Goal: Task Accomplishment & Management: Complete application form

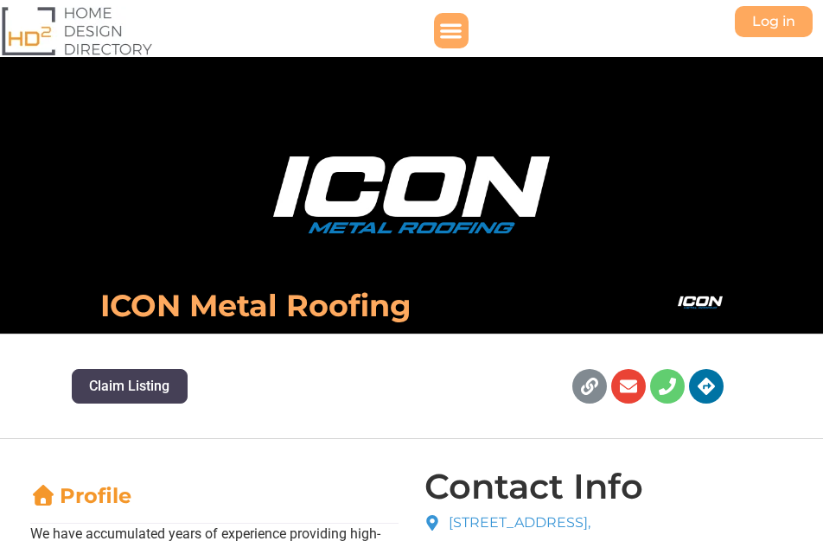
scroll to position [394, 0]
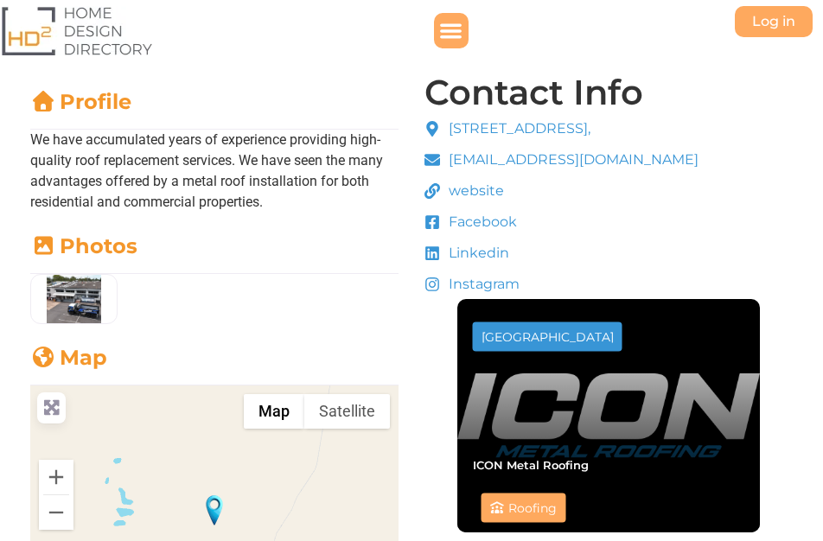
click at [463, 201] on span "website" at bounding box center [474, 191] width 60 height 21
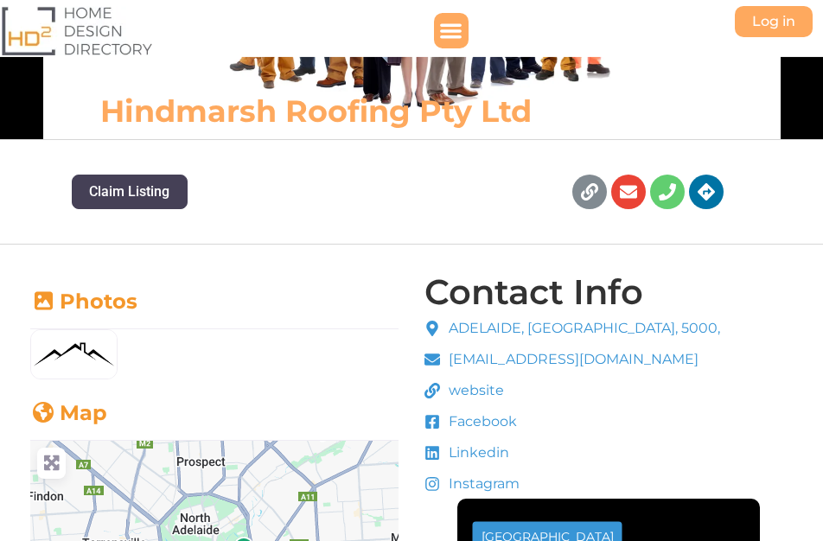
scroll to position [197, 0]
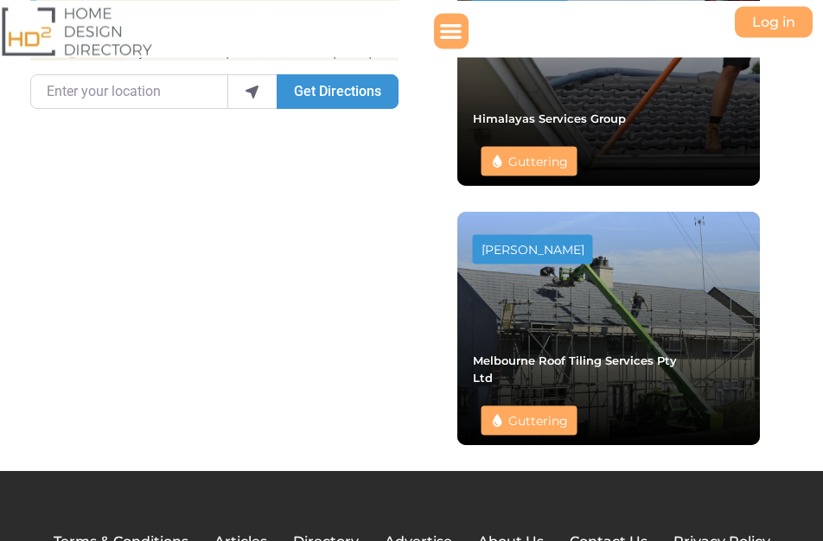
scroll to position [1098, 0]
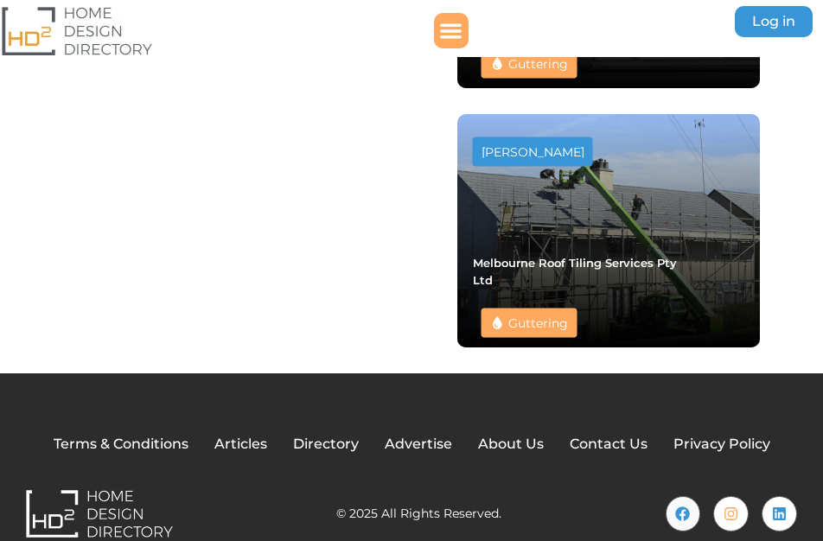
click at [754, 33] on link "Log in" at bounding box center [774, 21] width 78 height 31
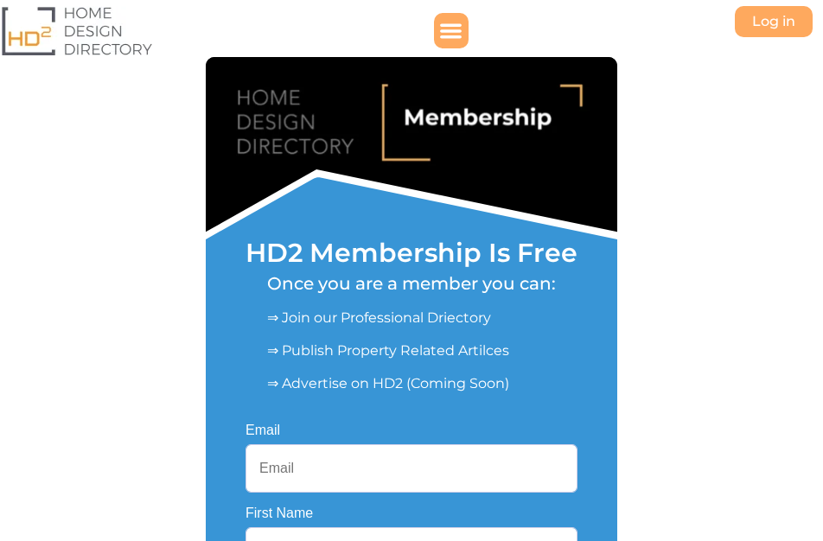
scroll to position [394, 0]
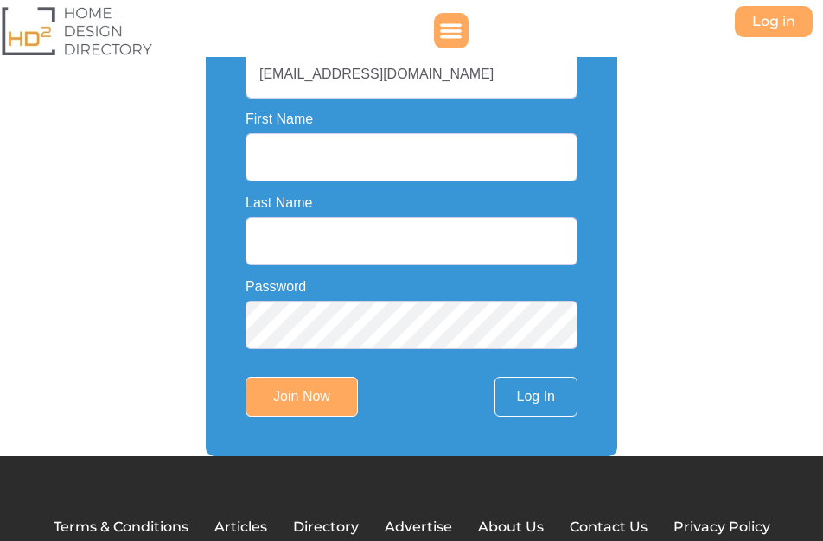
type input "[EMAIL_ADDRESS][DOMAIN_NAME]"
click at [345, 169] on input "First Name" at bounding box center [412, 157] width 332 height 48
paste input "ICON Metal Roofing"
click at [362, 144] on input "ICON Metal Roofing" at bounding box center [412, 157] width 332 height 48
click at [358, 155] on input "ICON Metal Roofing" at bounding box center [412, 157] width 332 height 48
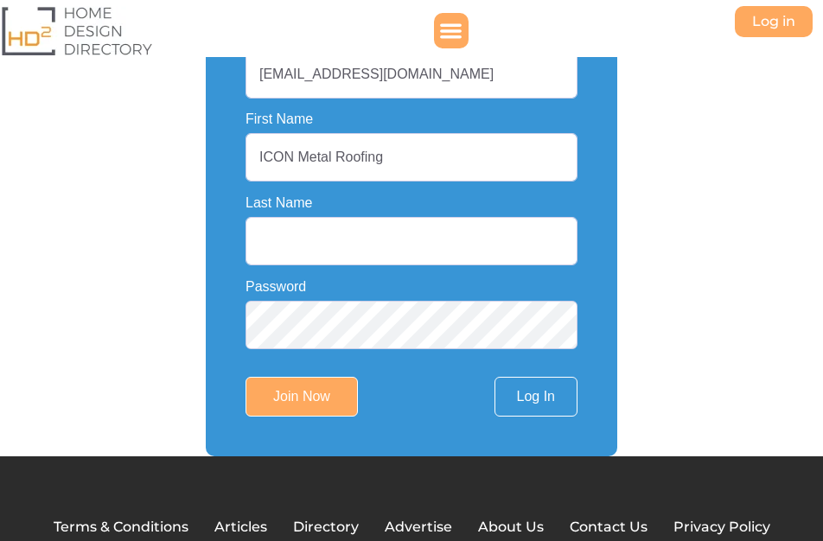
click at [358, 155] on input "ICON Metal Roofing" at bounding box center [412, 157] width 332 height 48
type input "ICON Metal"
click at [319, 239] on input "Last Name" at bounding box center [412, 241] width 332 height 48
paste input "Roofing"
click at [260, 247] on input "Roofing" at bounding box center [412, 241] width 332 height 48
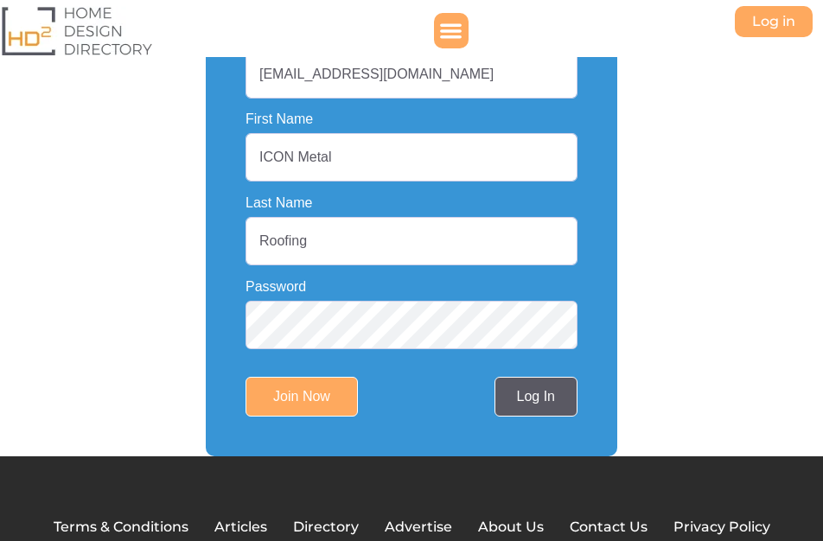
type input "Roofing"
click at [526, 398] on link "Log In" at bounding box center [536, 397] width 83 height 40
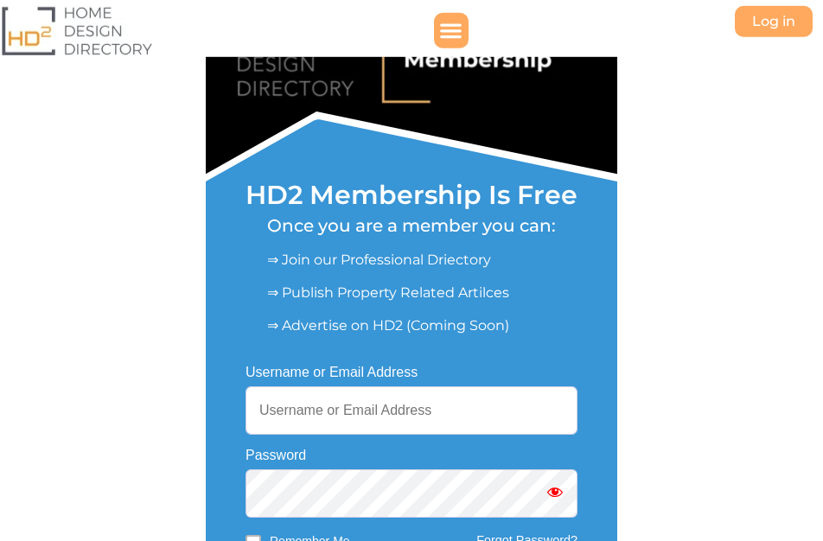
scroll to position [99, 0]
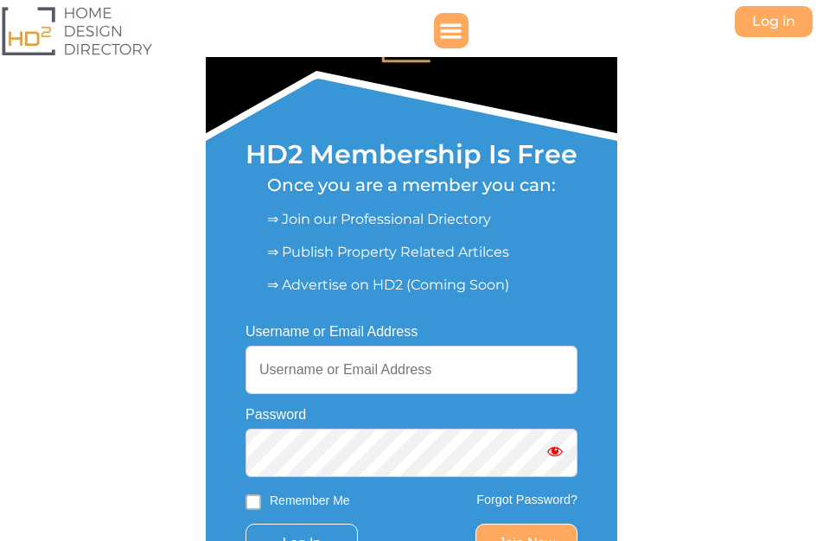
click at [394, 363] on input "Username or Email Address" at bounding box center [412, 370] width 332 height 48
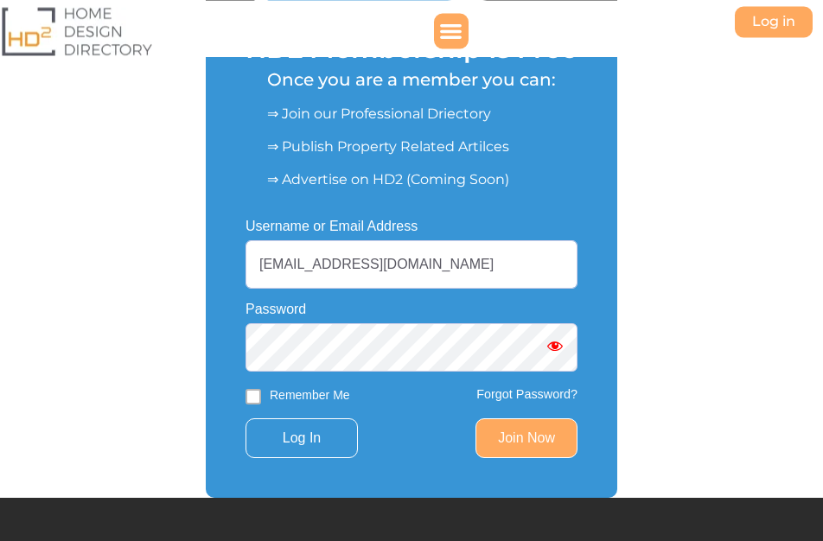
scroll to position [361, 0]
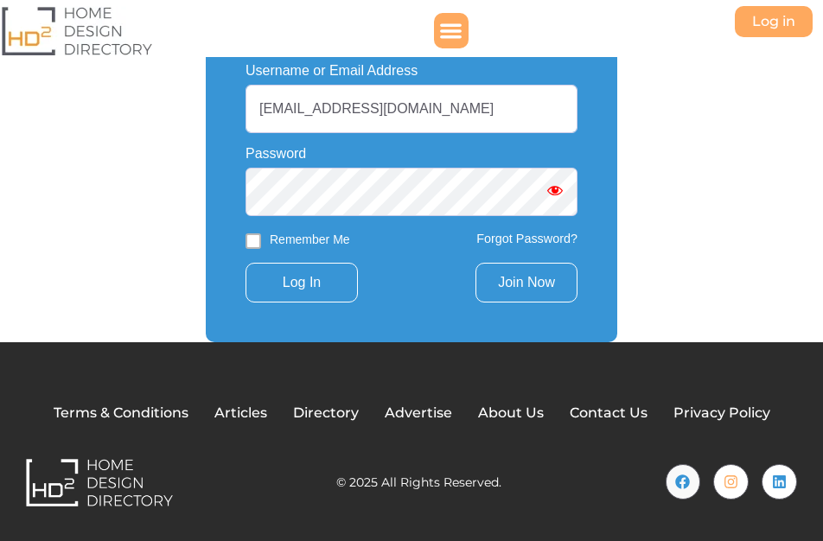
type input "[EMAIL_ADDRESS][DOMAIN_NAME]"
click at [524, 276] on link "Join Now" at bounding box center [527, 283] width 102 height 40
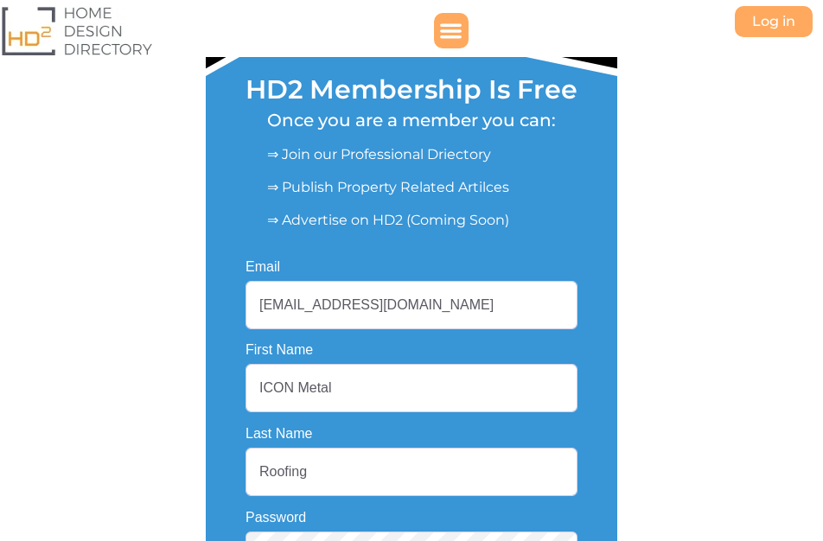
scroll to position [361, 0]
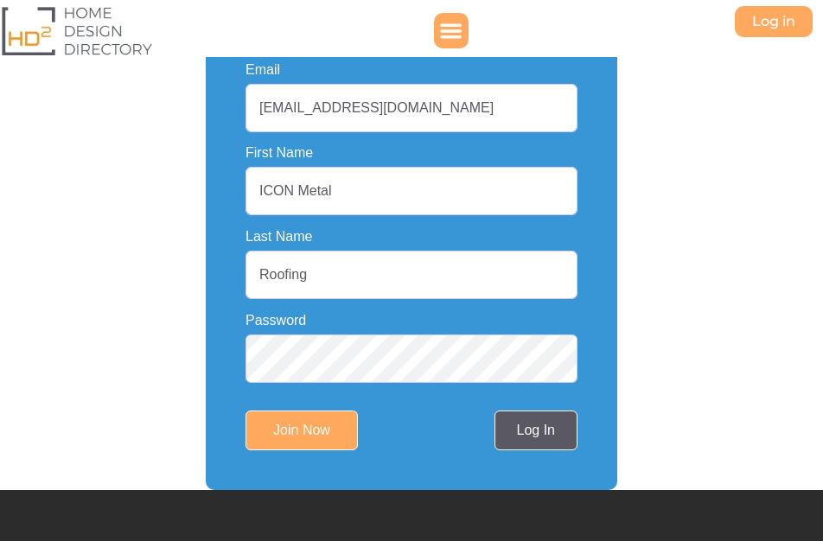
click at [553, 421] on link "Log In" at bounding box center [536, 431] width 83 height 40
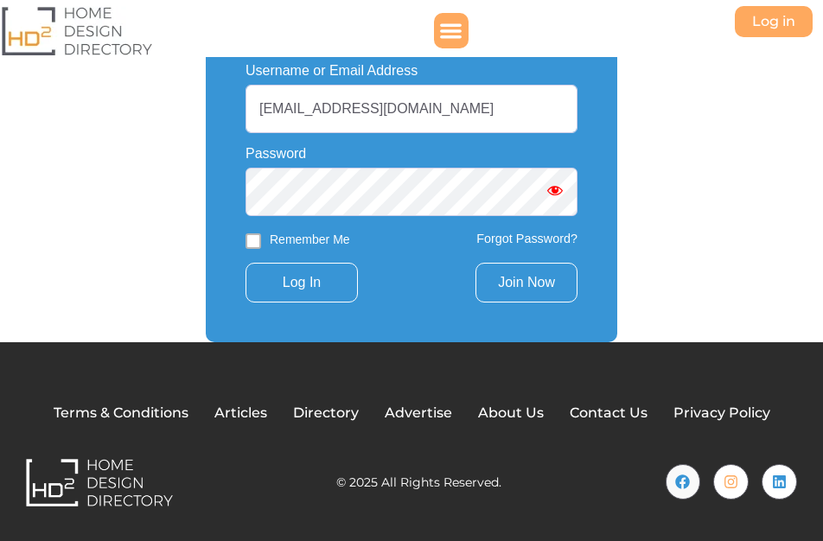
click at [519, 277] on link "Join Now" at bounding box center [527, 283] width 102 height 40
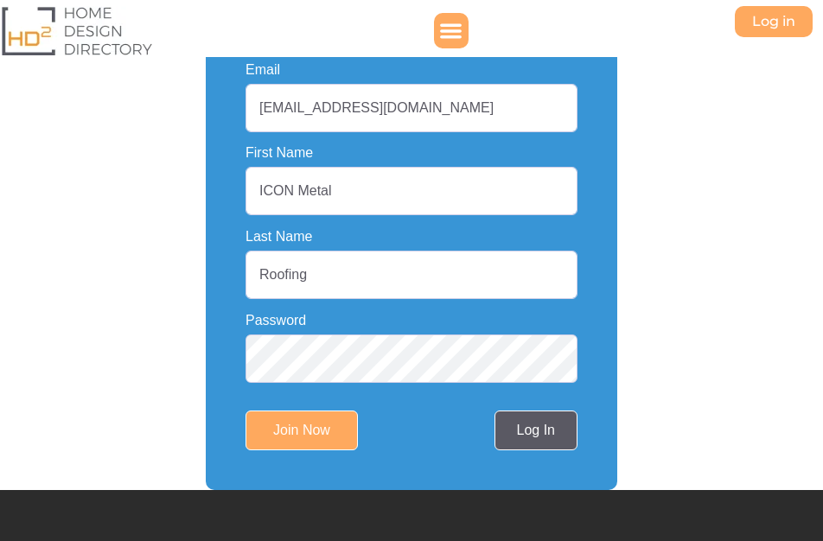
click at [516, 431] on link "Log In" at bounding box center [536, 431] width 83 height 40
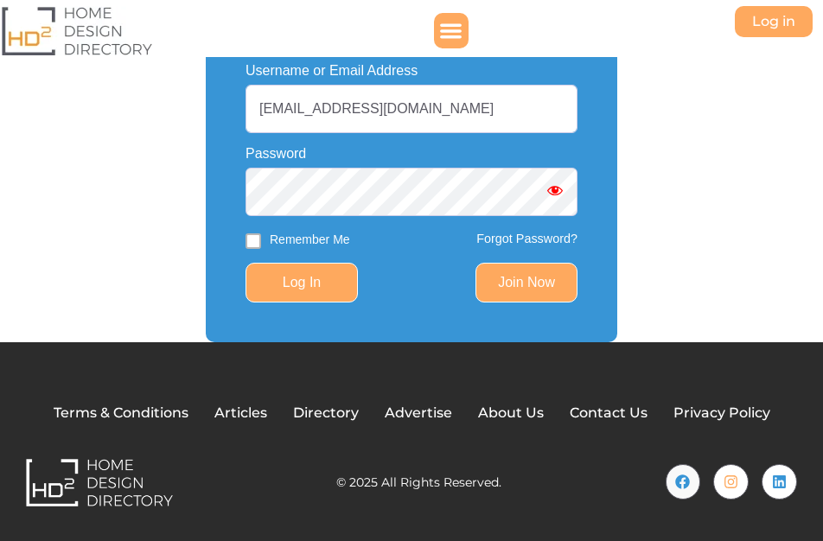
click at [315, 267] on input "Log In" at bounding box center [302, 283] width 112 height 40
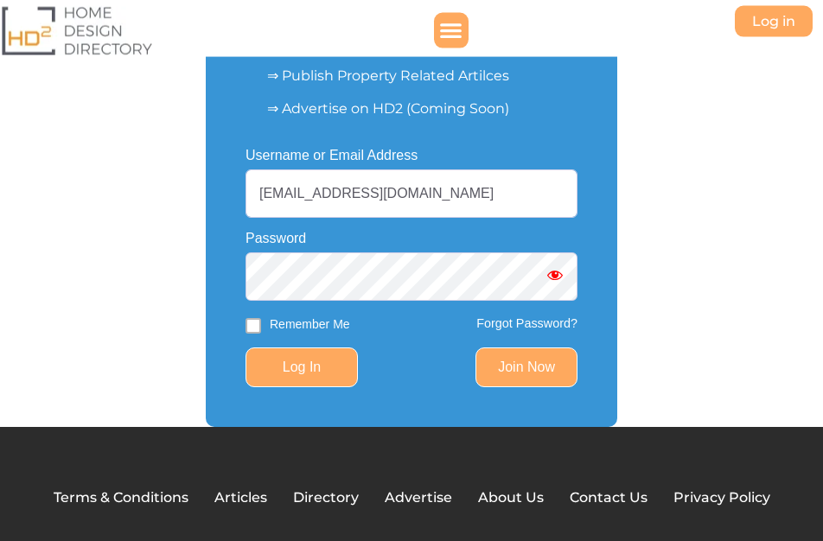
scroll to position [163, 0]
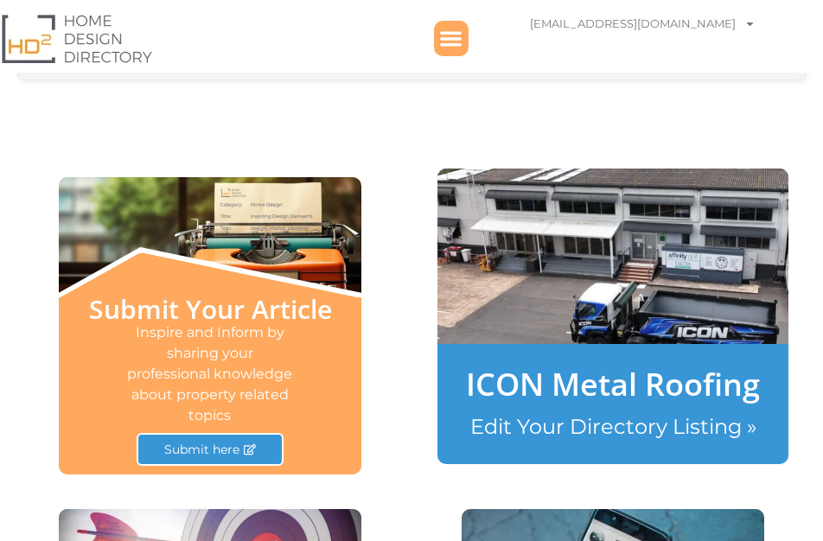
scroll to position [690, 0]
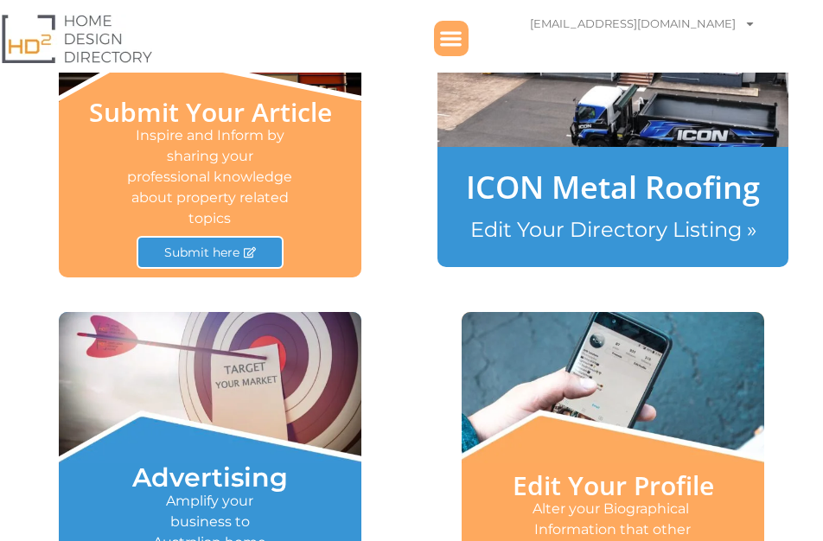
click at [613, 228] on link "Edit Your Directory Listing »" at bounding box center [613, 229] width 286 height 25
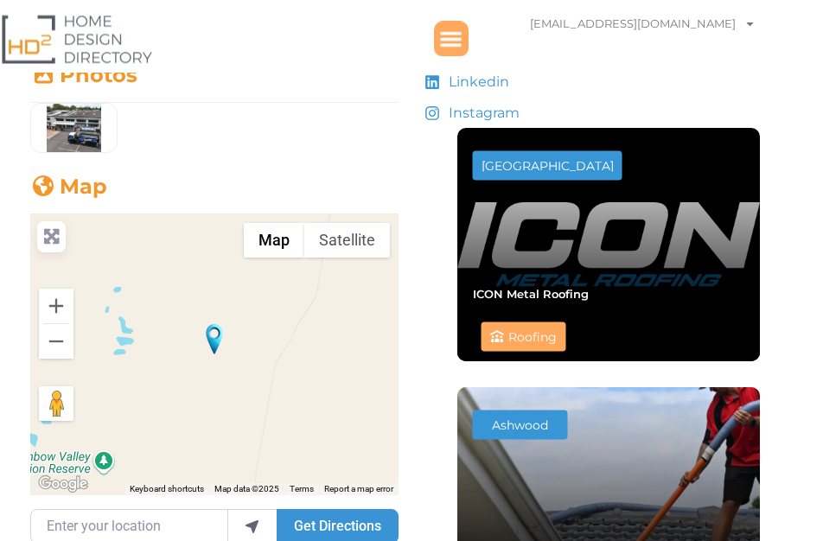
scroll to position [789, 0]
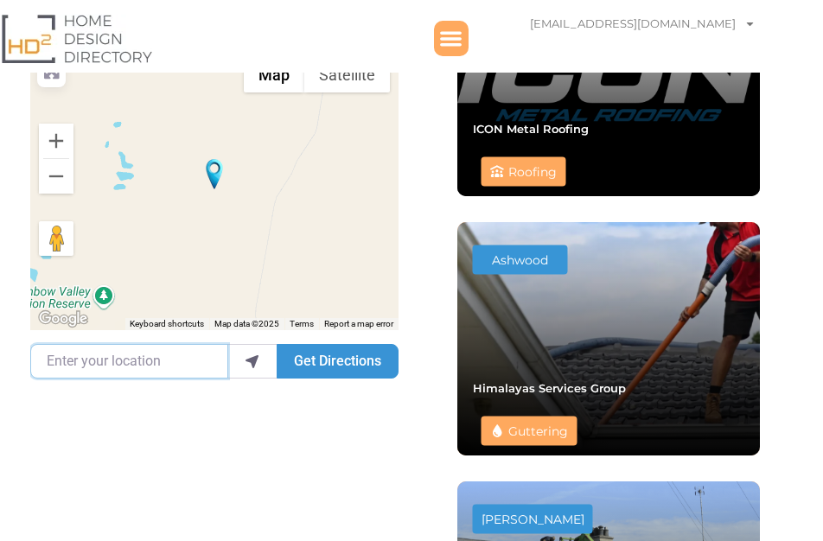
click at [169, 358] on input "Enter your location" at bounding box center [129, 361] width 198 height 35
paste input "[GEOGRAPHIC_DATA], [GEOGRAPHIC_DATA], 4000, [GEOGRAPHIC_DATA]"
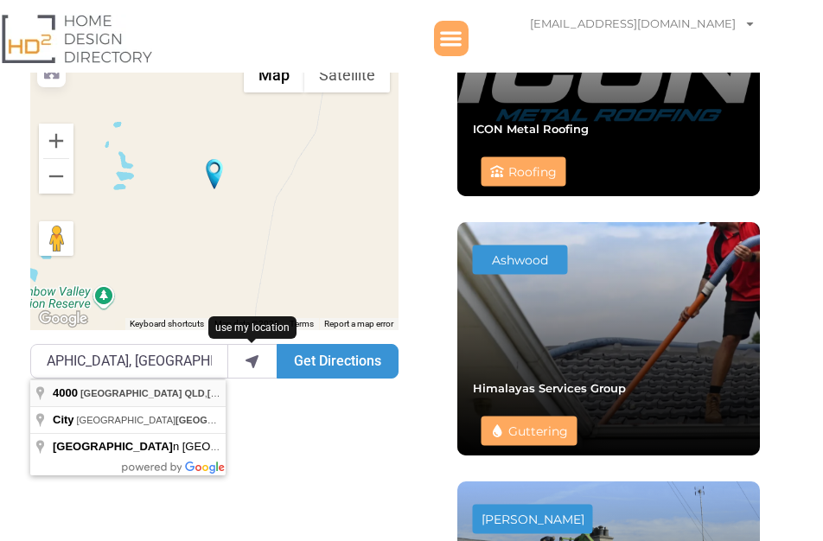
type input "Brisbane City QLD 4000, Australia"
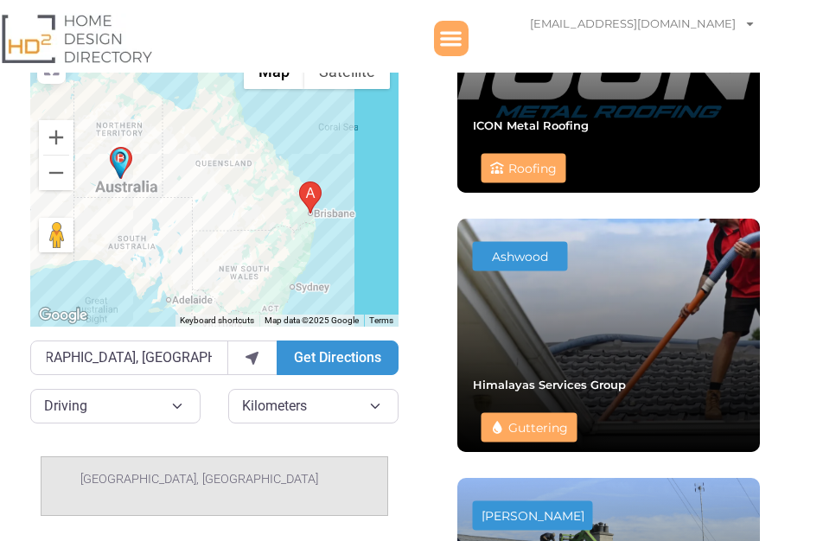
scroll to position [887, 0]
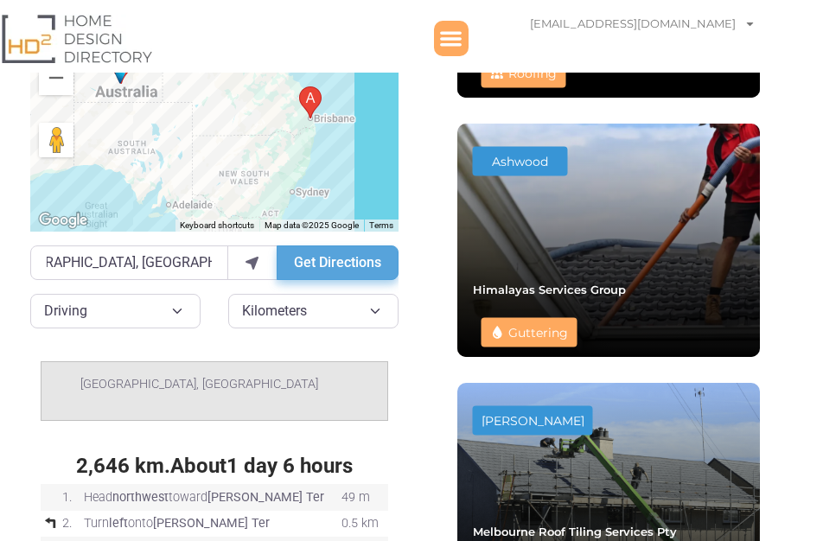
click at [342, 272] on button "Get Directions" at bounding box center [338, 263] width 122 height 35
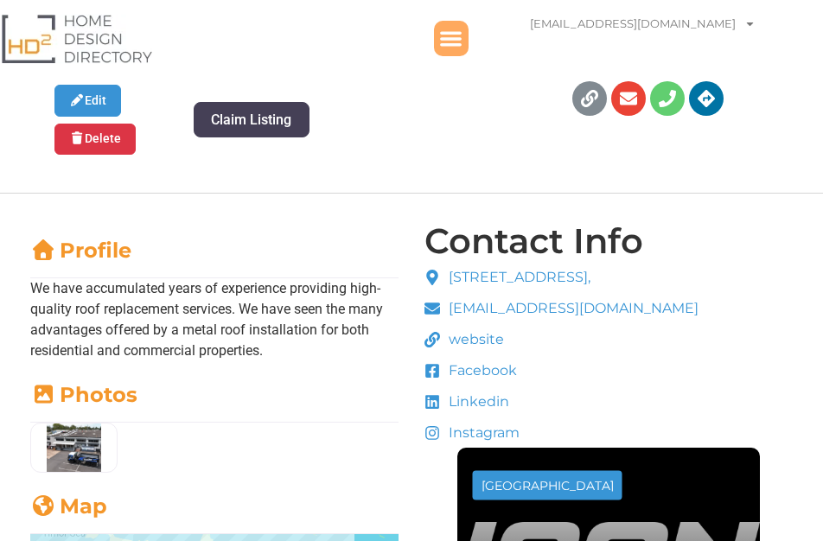
scroll to position [197, 0]
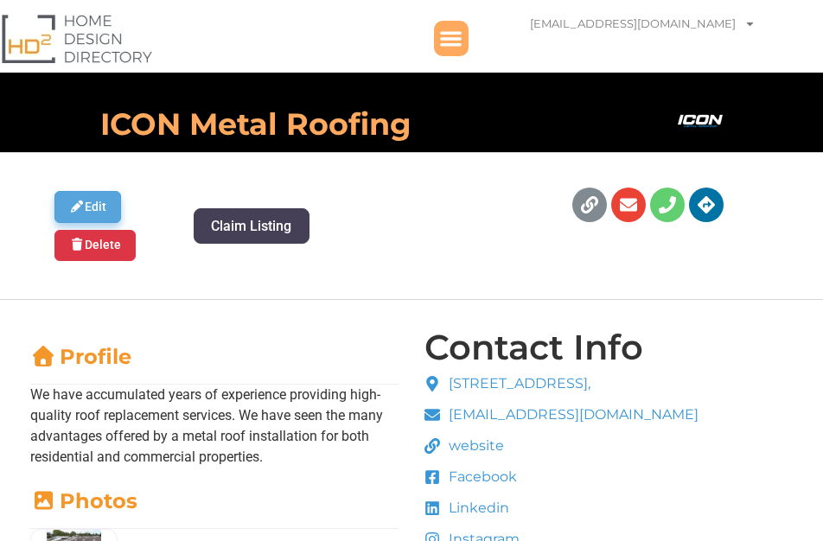
click at [102, 208] on link "Edit" at bounding box center [87, 207] width 67 height 32
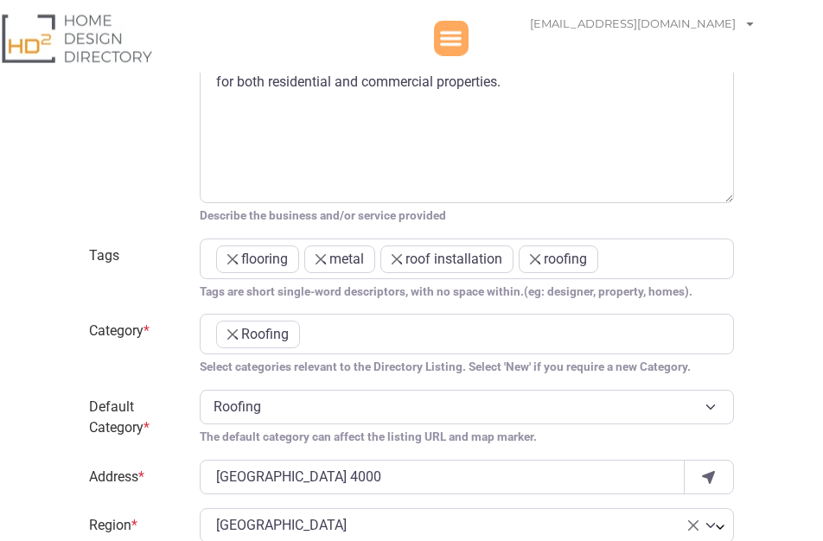
scroll to position [1380, 0]
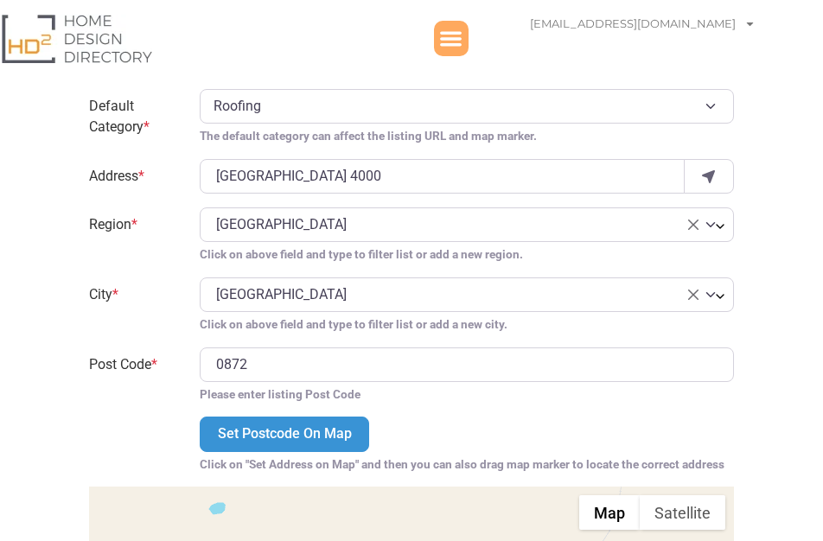
click at [301, 294] on span "× [GEOGRAPHIC_DATA]" at bounding box center [457, 294] width 482 height 21
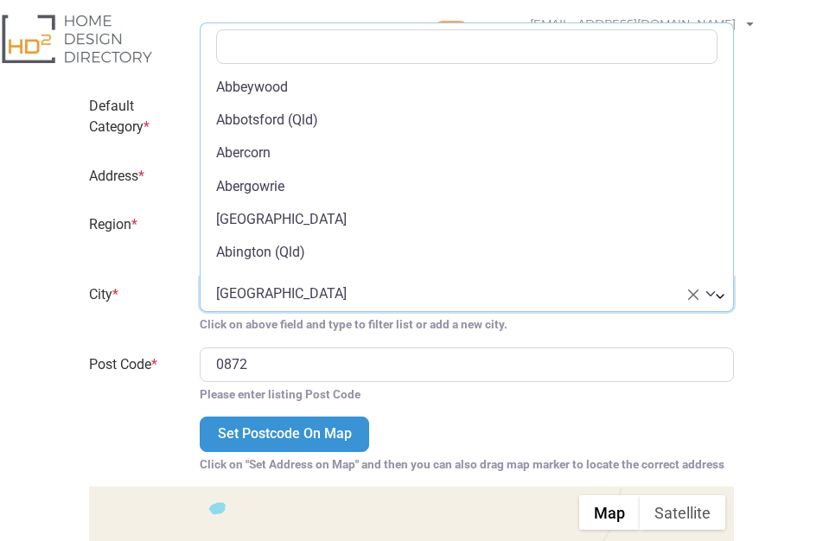
scroll to position [87052, 0]
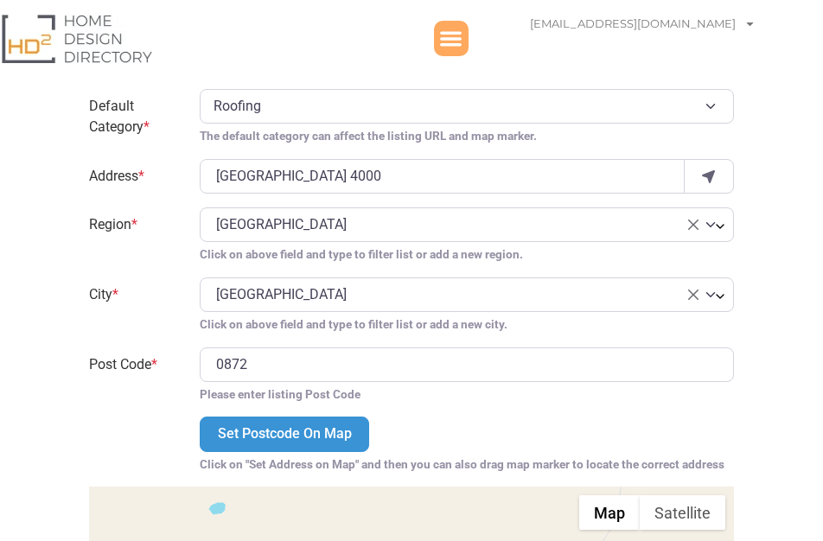
click at [180, 282] on label "City *" at bounding box center [134, 306] width 111 height 56
click at [200, 278] on select "Select city [GEOGRAPHIC_DATA] [GEOGRAPHIC_DATA] ([GEOGRAPHIC_DATA]) [GEOGRAPHIC…" at bounding box center [200, 278] width 1 height 1
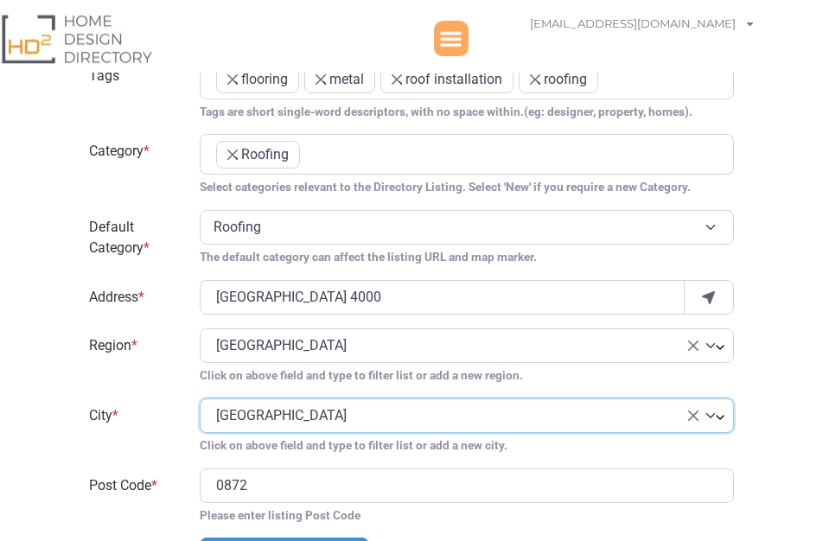
scroll to position [1281, 0]
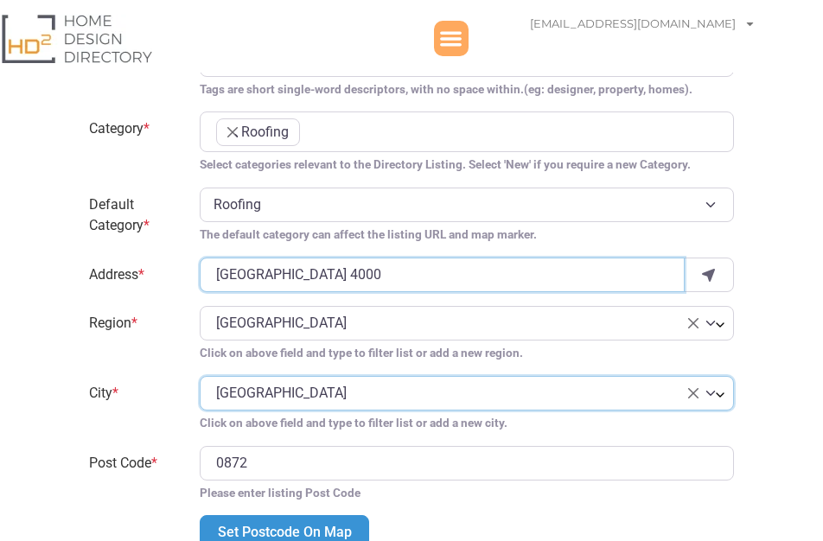
click at [329, 271] on input "[GEOGRAPHIC_DATA] 4000" at bounding box center [442, 275] width 484 height 35
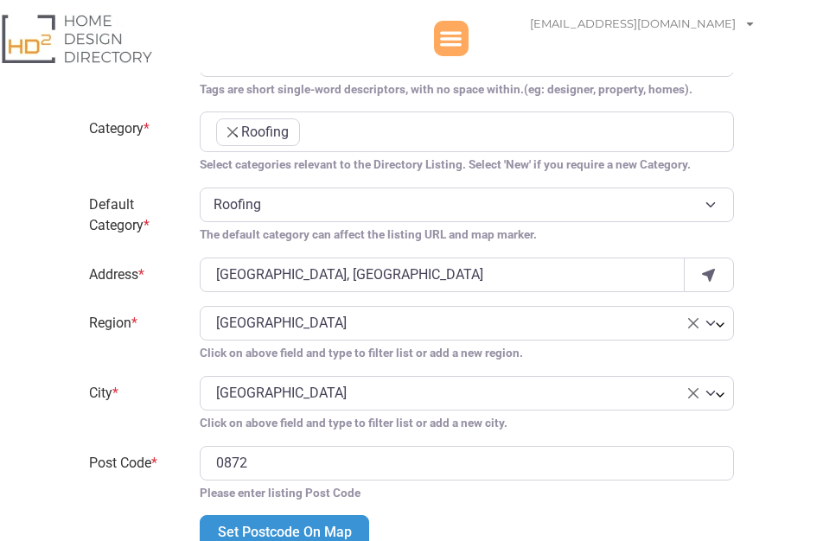
type input "[GEOGRAPHIC_DATA] 4000"
select select "[GEOGRAPHIC_DATA]"
type input "4000"
click at [318, 277] on input "[GEOGRAPHIC_DATA] 4000" at bounding box center [442, 275] width 484 height 35
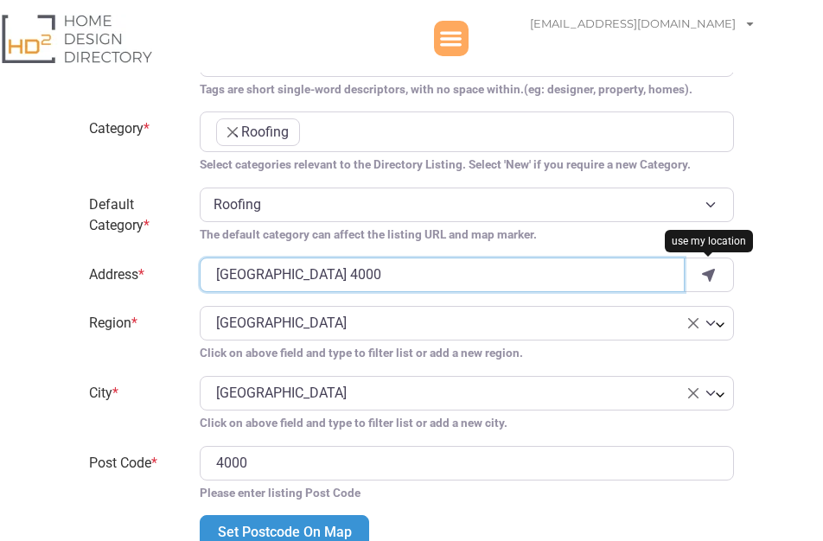
click at [318, 277] on input "[GEOGRAPHIC_DATA] 4000" at bounding box center [442, 275] width 484 height 35
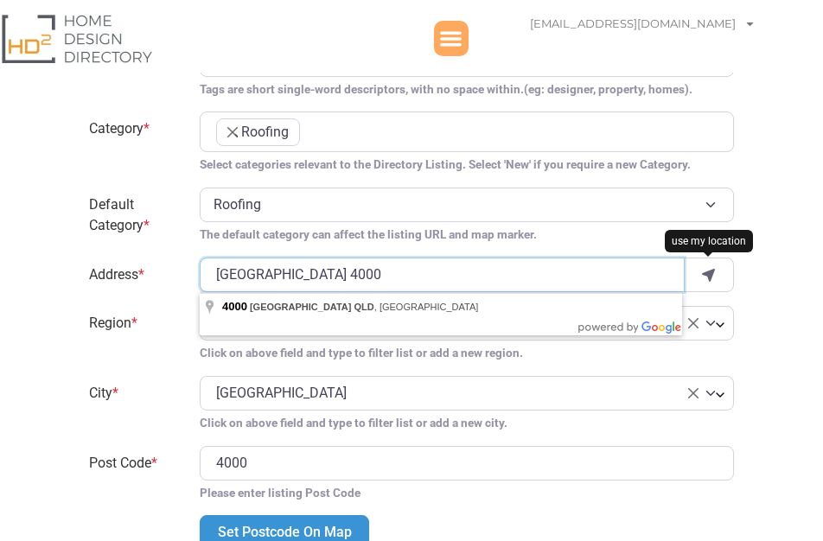
click at [318, 277] on input "[GEOGRAPHIC_DATA] 4000" at bounding box center [442, 275] width 484 height 35
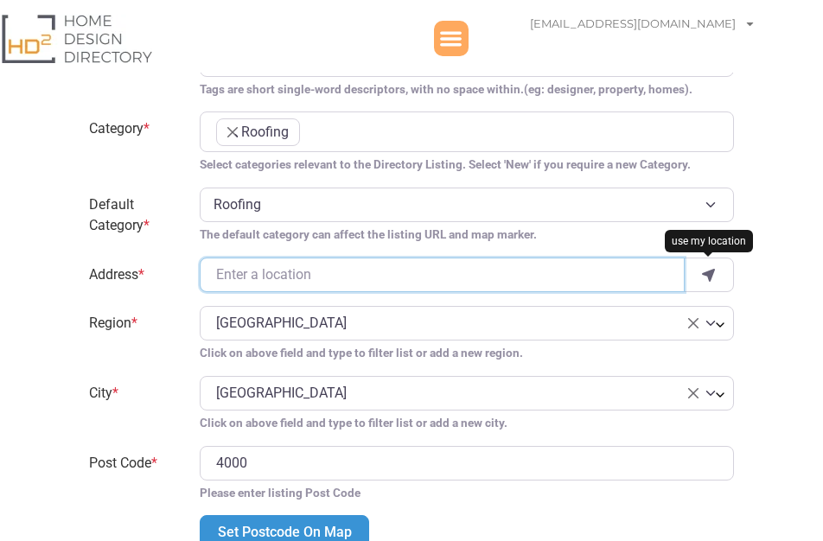
paste input "[GEOGRAPHIC_DATA], [GEOGRAPHIC_DATA], 4000, [GEOGRAPHIC_DATA]"
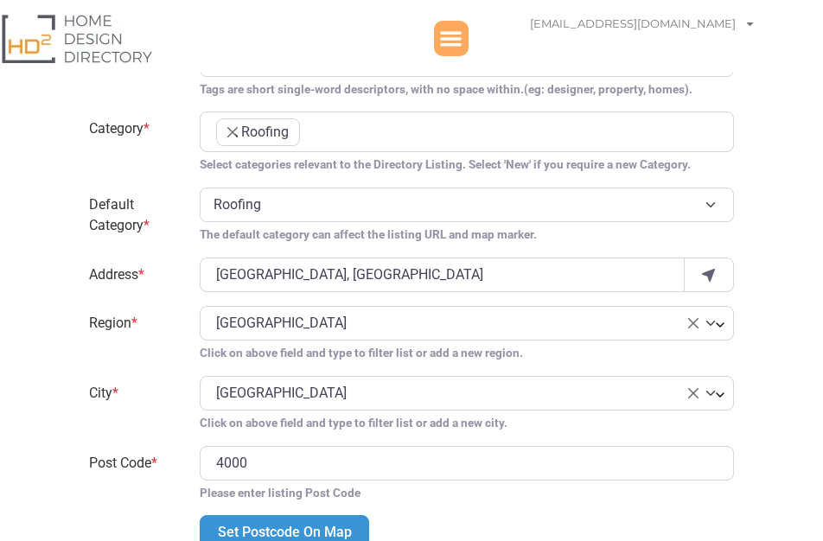
type input "[GEOGRAPHIC_DATA] 4000"
type input "4000"
select select "[GEOGRAPHIC_DATA]"
click at [295, 279] on input "[GEOGRAPHIC_DATA] 4000" at bounding box center [442, 275] width 484 height 35
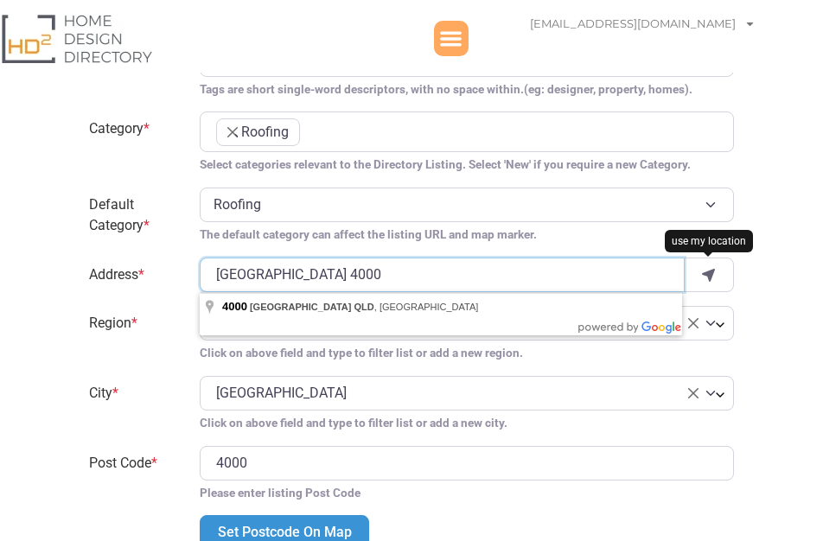
click at [295, 279] on input "[GEOGRAPHIC_DATA] 4000" at bounding box center [442, 275] width 484 height 35
click at [297, 274] on input "[GEOGRAPHIC_DATA] 4000" at bounding box center [442, 275] width 484 height 35
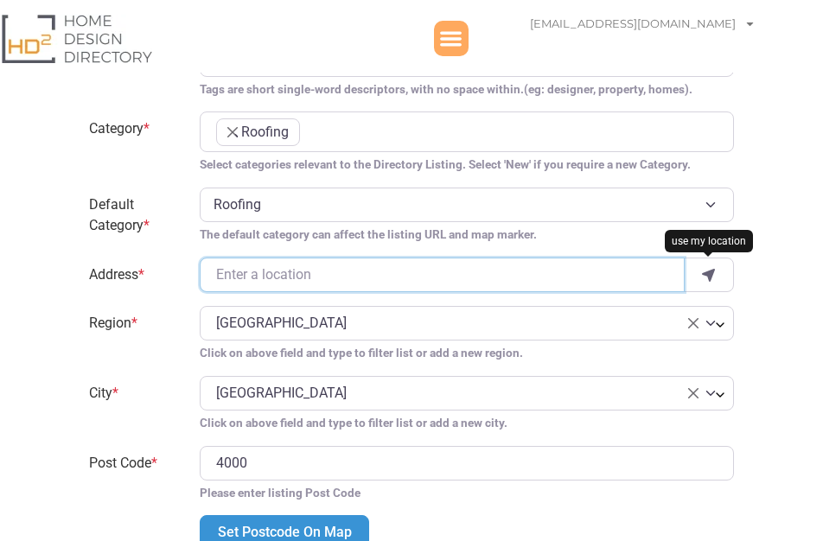
paste input "[GEOGRAPHIC_DATA], [GEOGRAPHIC_DATA], 4000, [GEOGRAPHIC_DATA]"
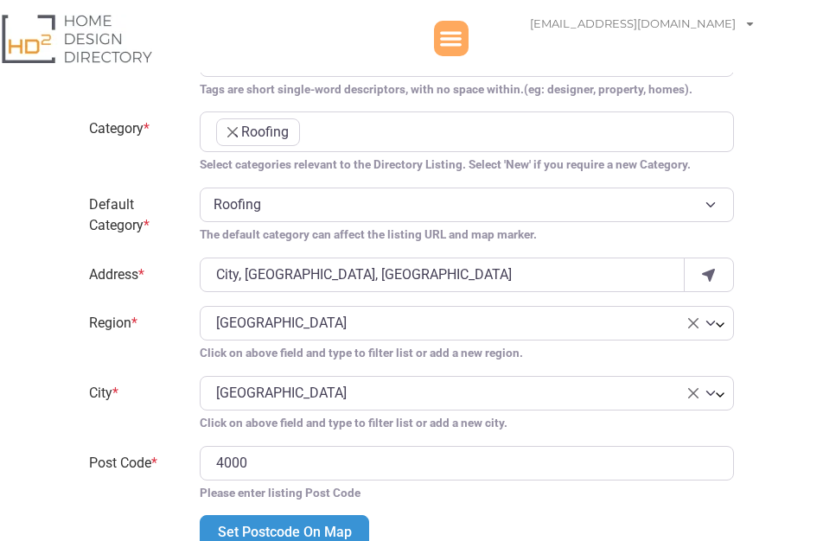
type input "City"
type input "4000"
select select "[GEOGRAPHIC_DATA]"
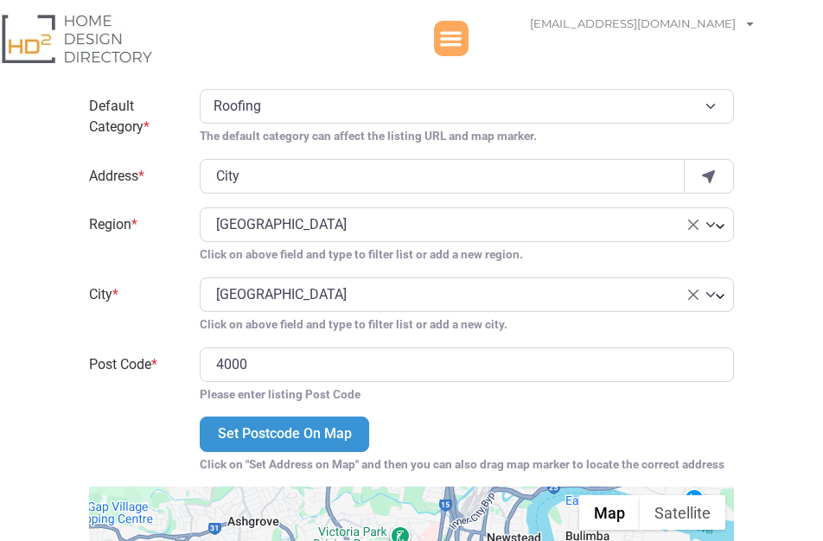
click at [283, 297] on span "× [GEOGRAPHIC_DATA]" at bounding box center [457, 294] width 482 height 21
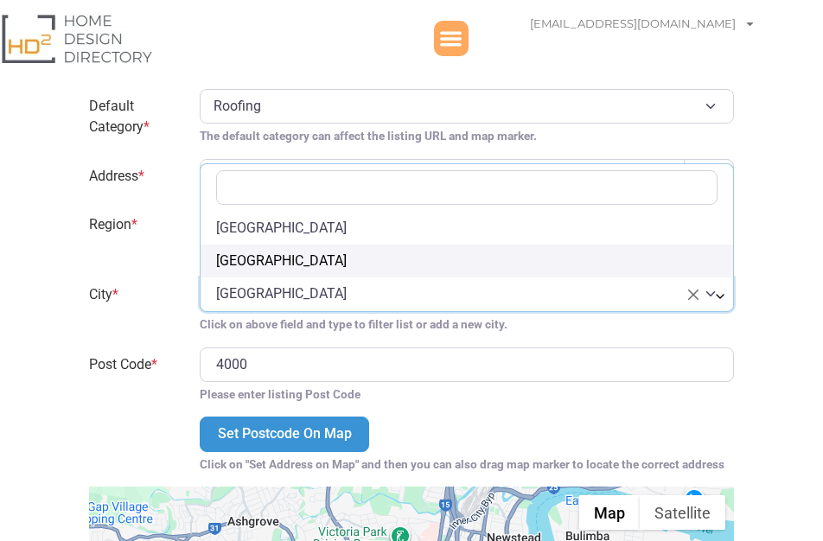
click at [283, 297] on span "× [GEOGRAPHIC_DATA]" at bounding box center [457, 294] width 482 height 21
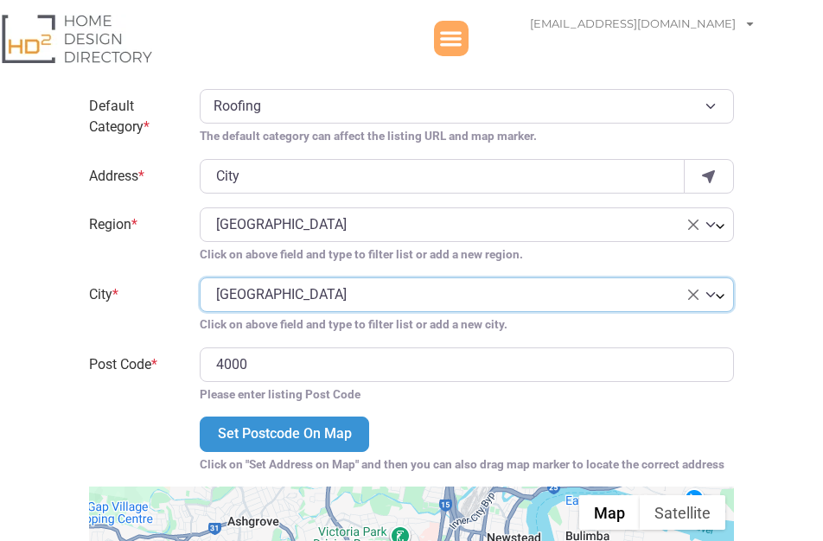
click at [283, 297] on span "× [GEOGRAPHIC_DATA]" at bounding box center [457, 294] width 482 height 21
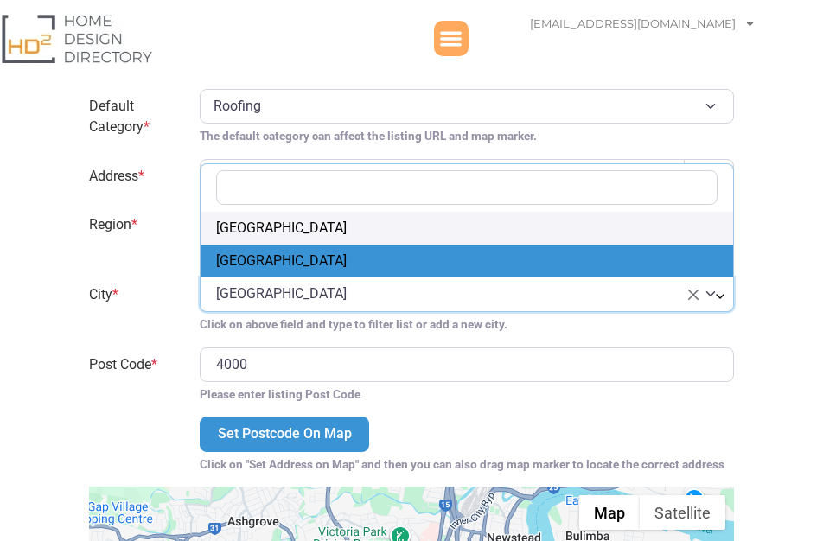
select select "[GEOGRAPHIC_DATA]"
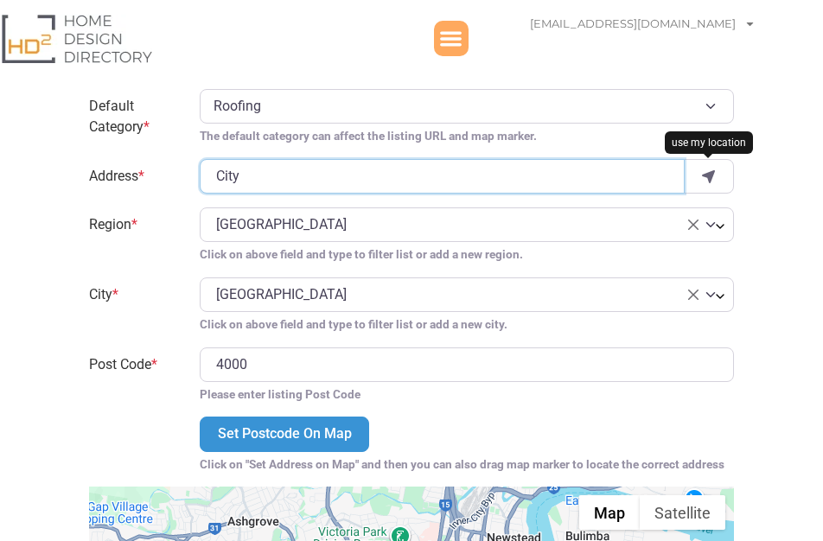
click at [265, 182] on input "City" at bounding box center [442, 176] width 484 height 35
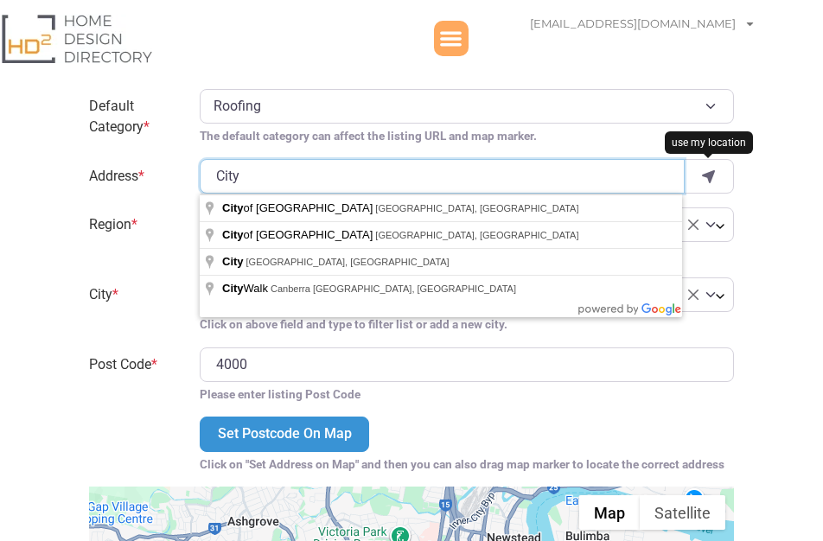
click at [264, 176] on input "City" at bounding box center [442, 176] width 484 height 35
paste input "[GEOGRAPHIC_DATA], [GEOGRAPHIC_DATA], 4000, [GEOGRAPHIC_DATA]"
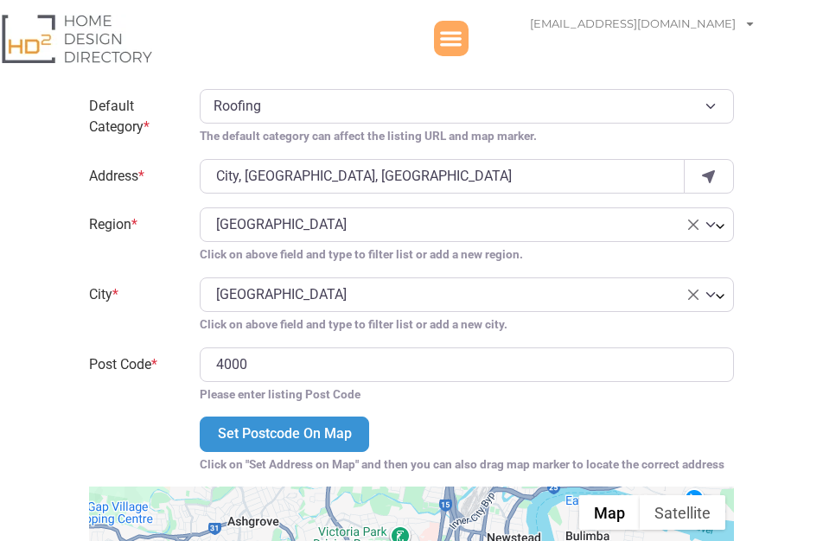
type input "City"
type input "4000"
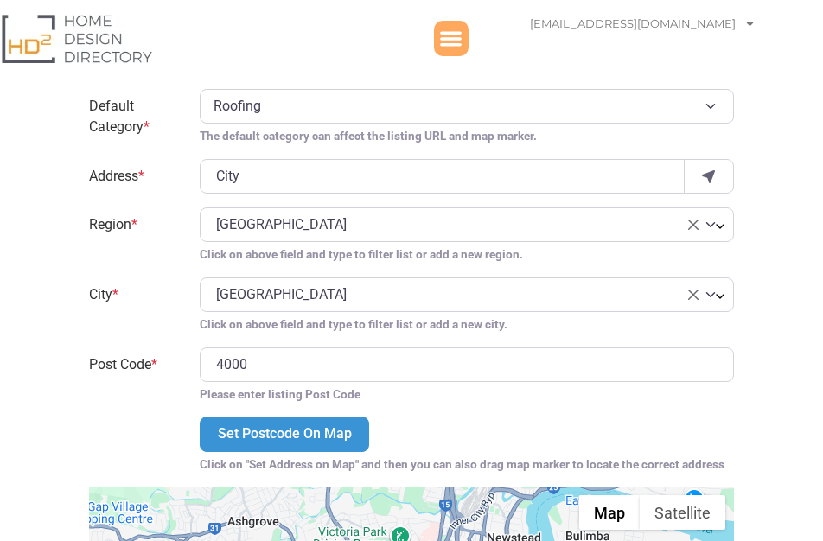
select select "[GEOGRAPHIC_DATA]"
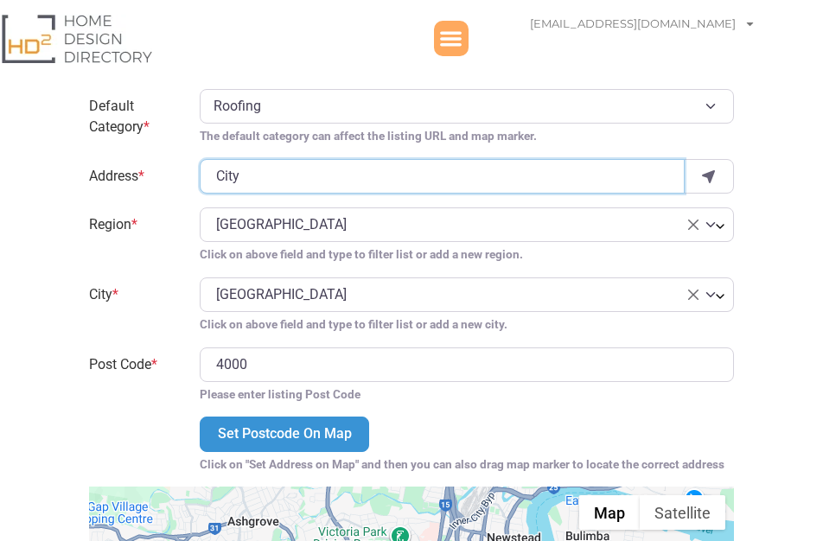
click at [247, 191] on input "City" at bounding box center [442, 176] width 484 height 35
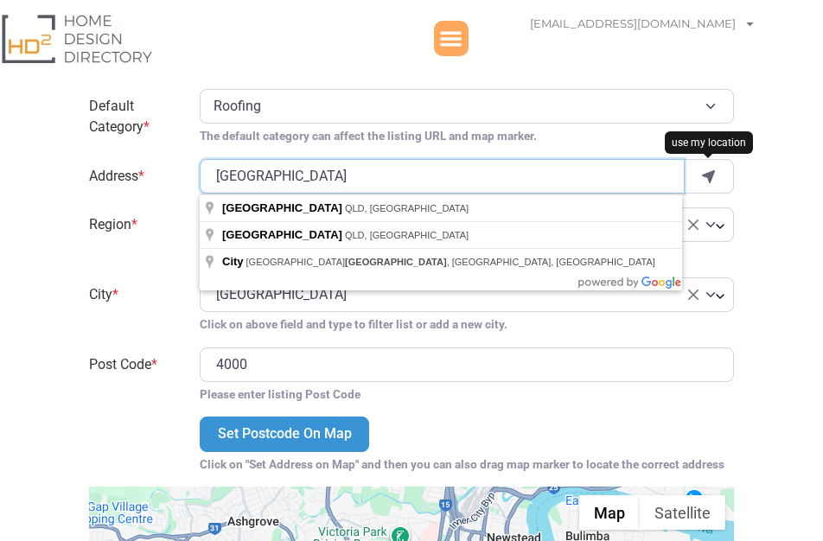
click at [284, 194] on input "[GEOGRAPHIC_DATA]" at bounding box center [442, 176] width 484 height 35
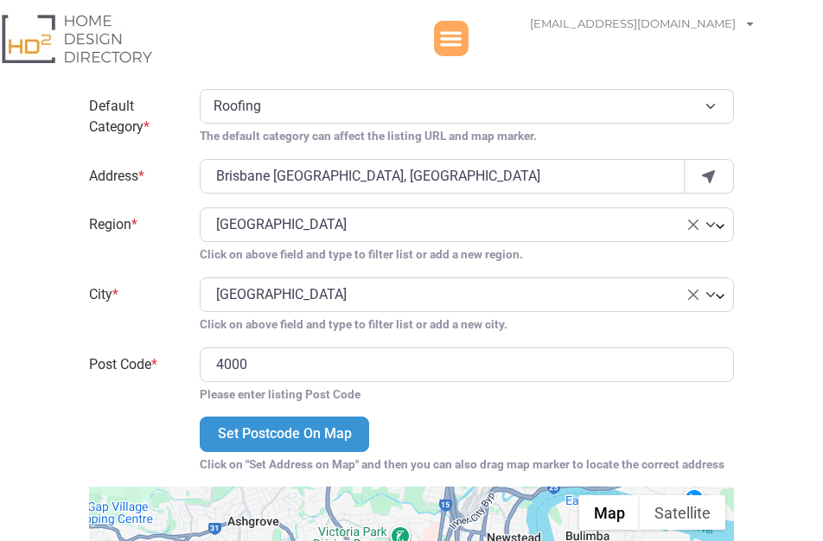
type input "Brisbane QLD"
select select
select select "[GEOGRAPHIC_DATA]"
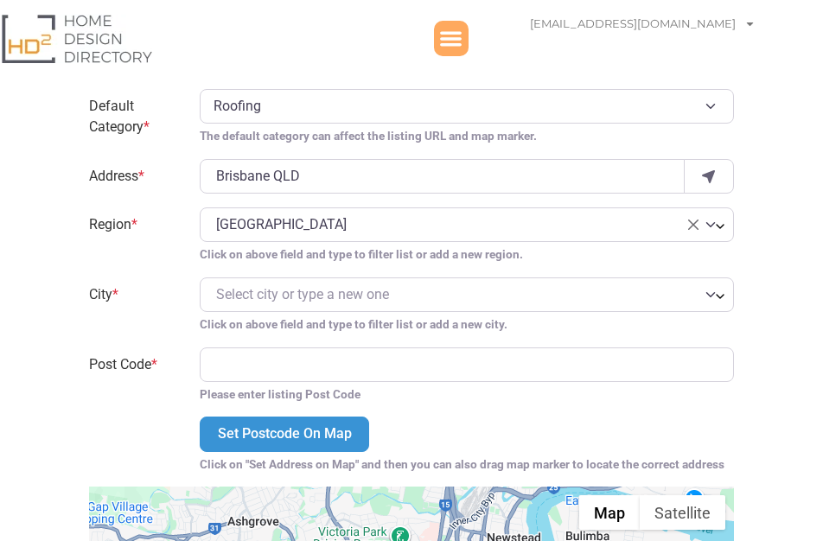
type input "4000"
select select "[GEOGRAPHIC_DATA]"
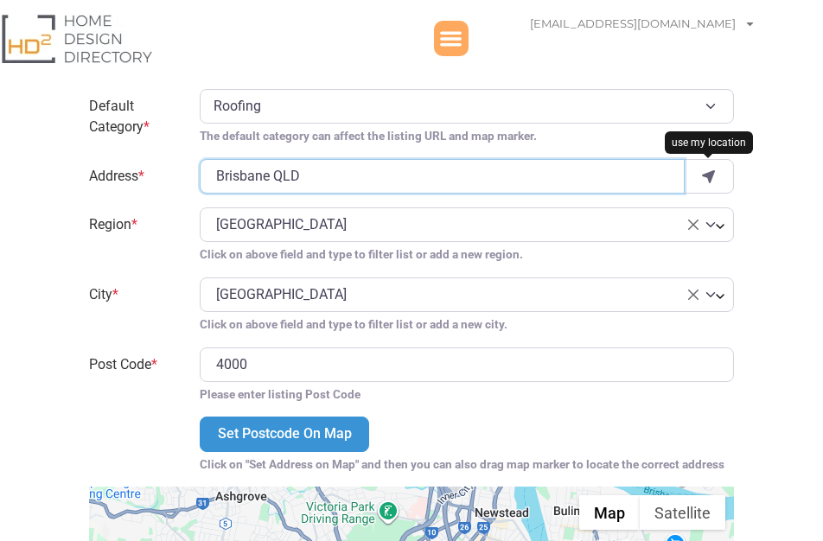
click at [291, 181] on input "Brisbane QLD" at bounding box center [442, 176] width 484 height 35
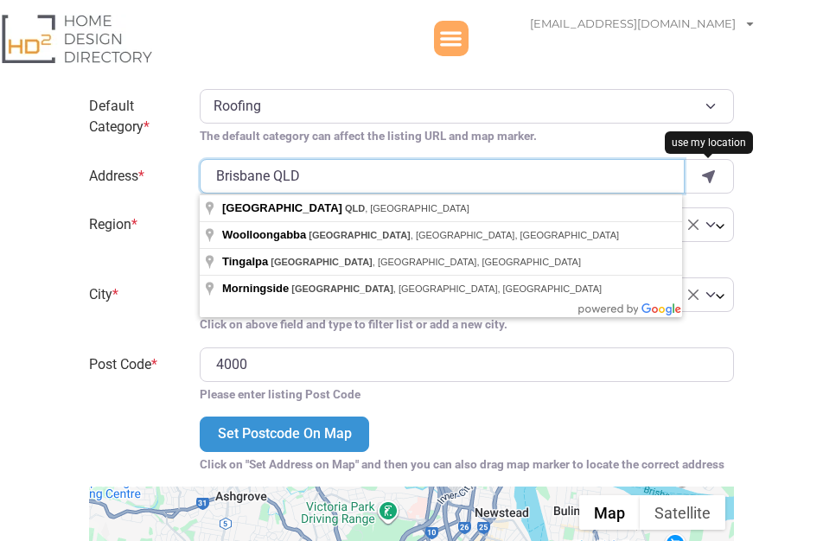
click at [271, 185] on input "Brisbane QLD" at bounding box center [442, 176] width 484 height 35
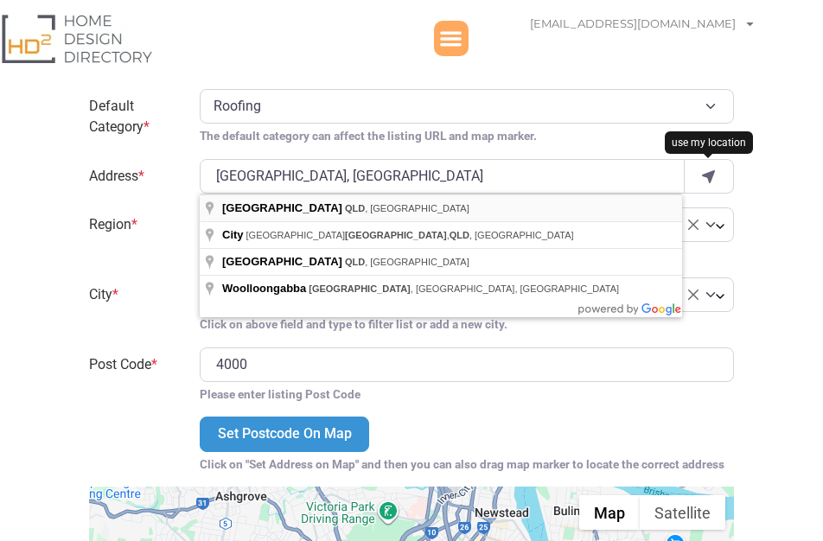
type input "[GEOGRAPHIC_DATA]"
select select "[GEOGRAPHIC_DATA]"
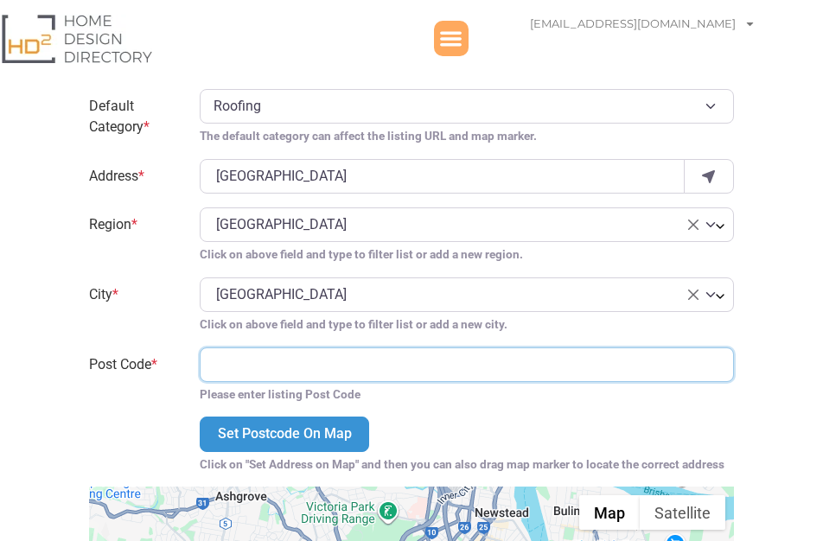
click at [245, 358] on input "Post Code *" at bounding box center [466, 365] width 533 height 35
type input "4000"
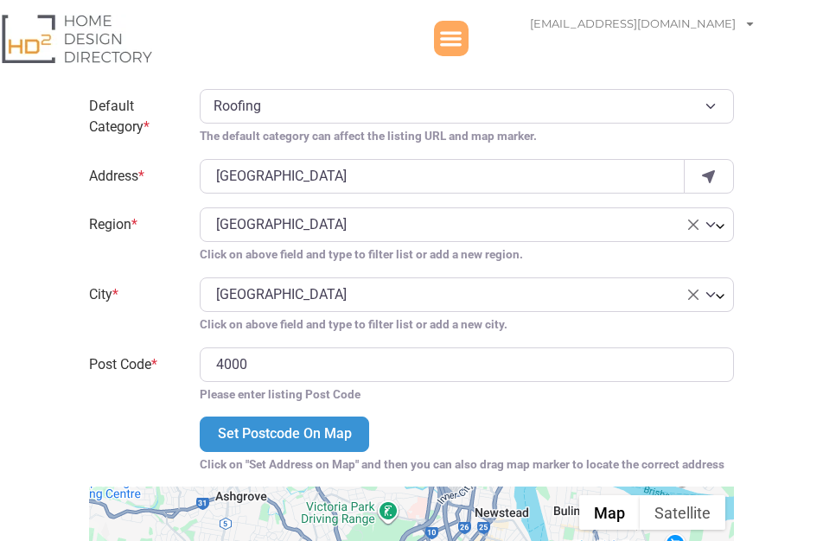
click at [188, 390] on label "Post Code *" at bounding box center [134, 376] width 111 height 56
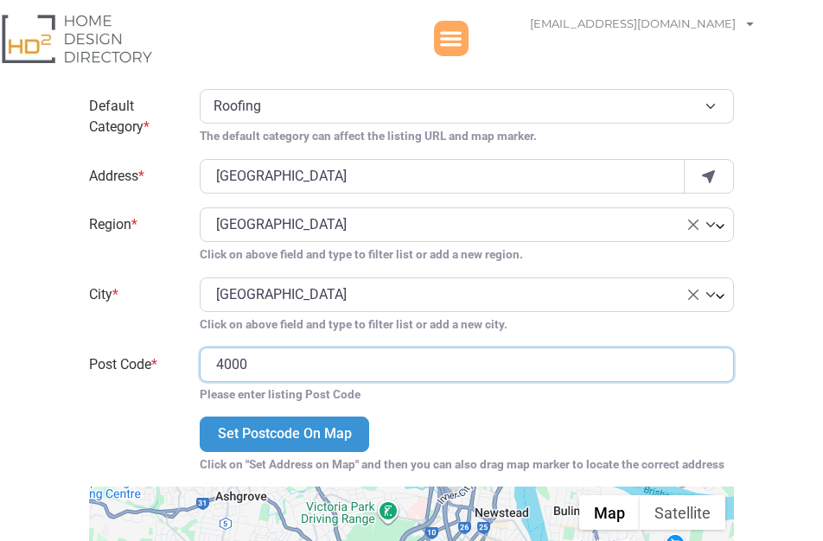
click at [200, 382] on input "4000" at bounding box center [466, 365] width 533 height 35
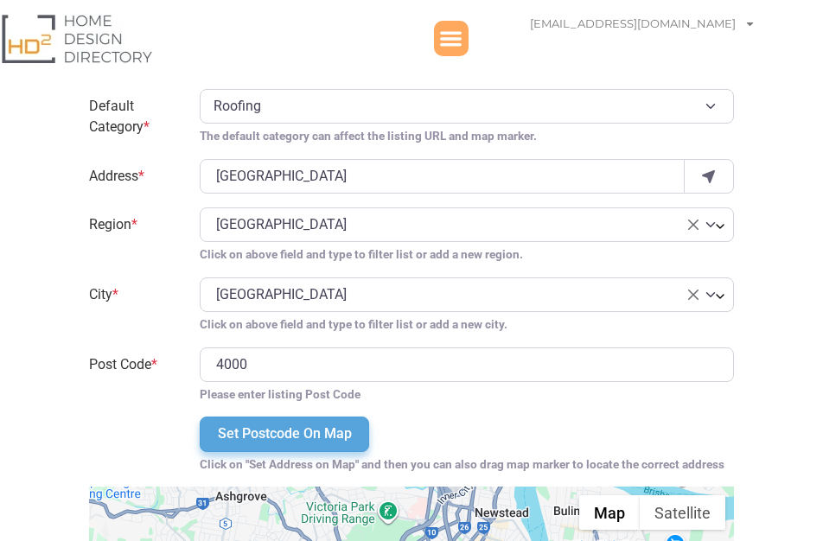
click at [250, 425] on input "Set Postcode On Map" at bounding box center [284, 434] width 169 height 35
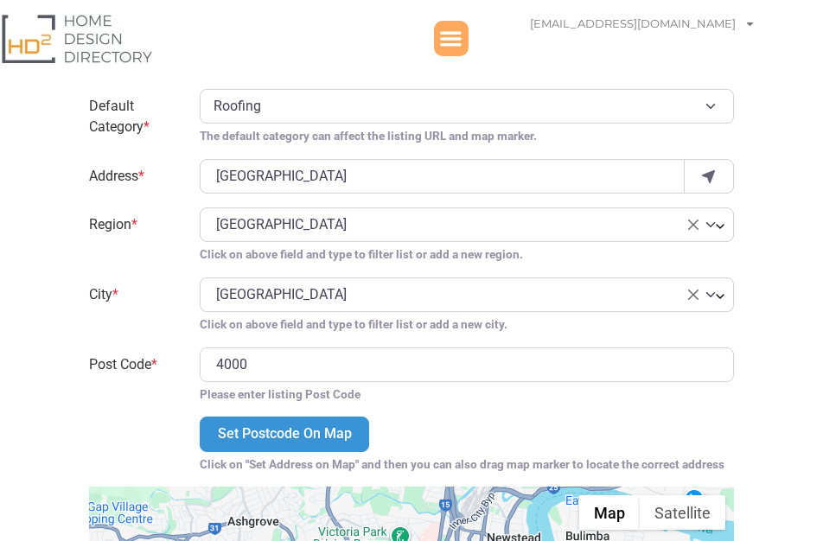
click at [282, 300] on span "× [GEOGRAPHIC_DATA]" at bounding box center [457, 294] width 482 height 21
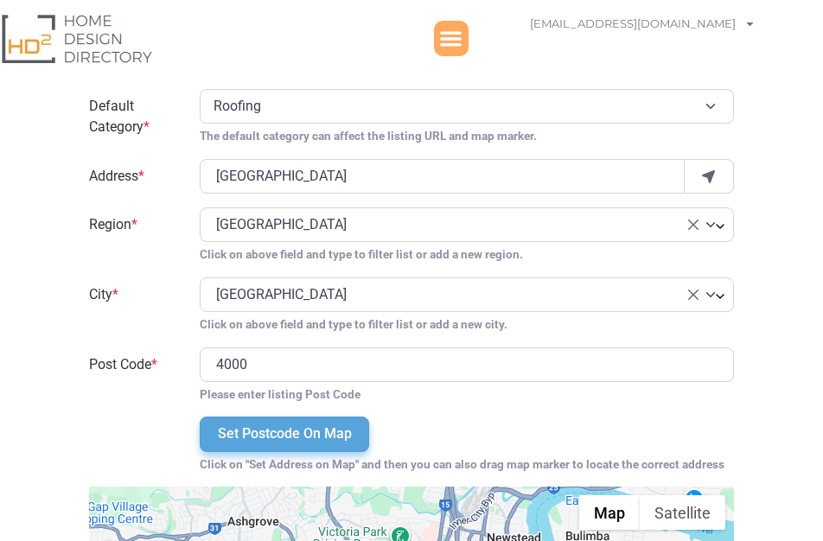
click at [291, 430] on input "Set Postcode On Map" at bounding box center [284, 434] width 169 height 35
select select "[GEOGRAPHIC_DATA]"
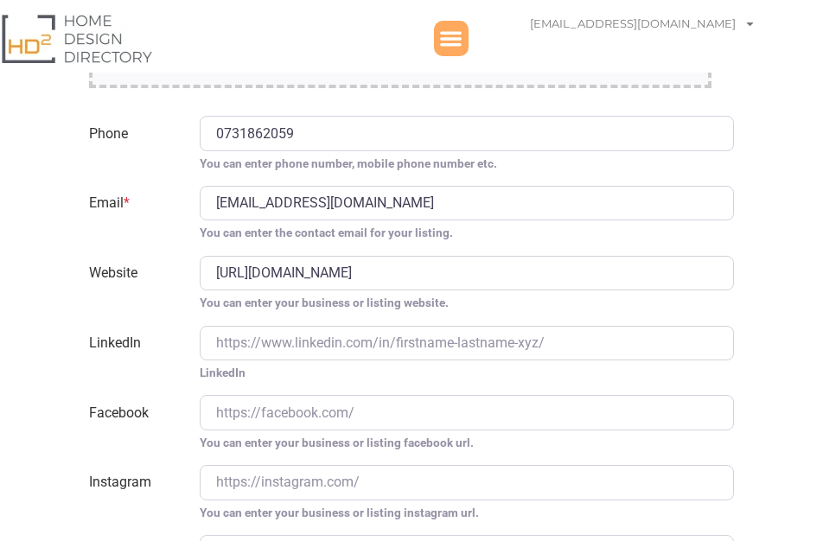
scroll to position [3573, 0]
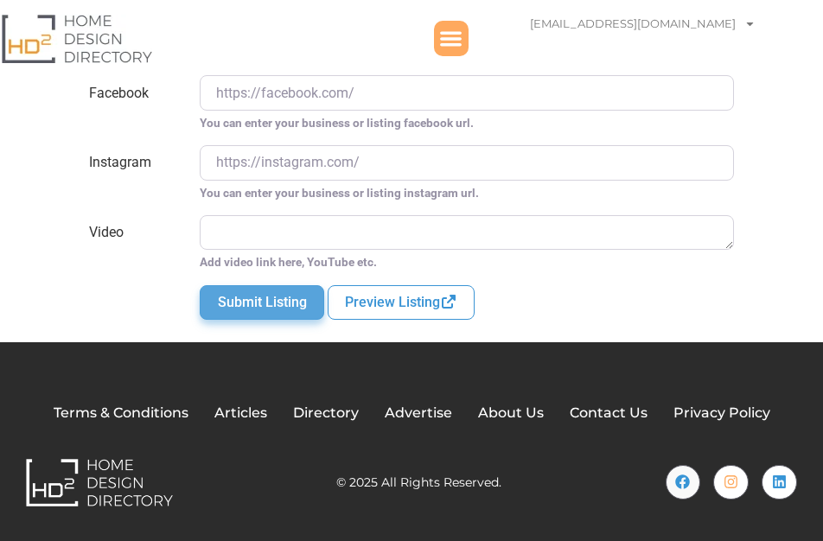
click at [287, 297] on button "Submit Listing" at bounding box center [262, 302] width 124 height 35
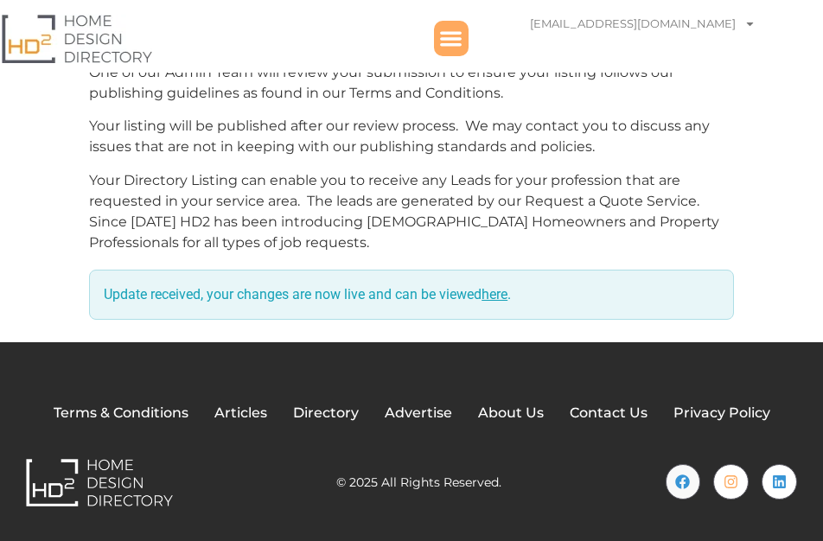
scroll to position [466, 0]
click at [504, 291] on link "here" at bounding box center [495, 294] width 26 height 16
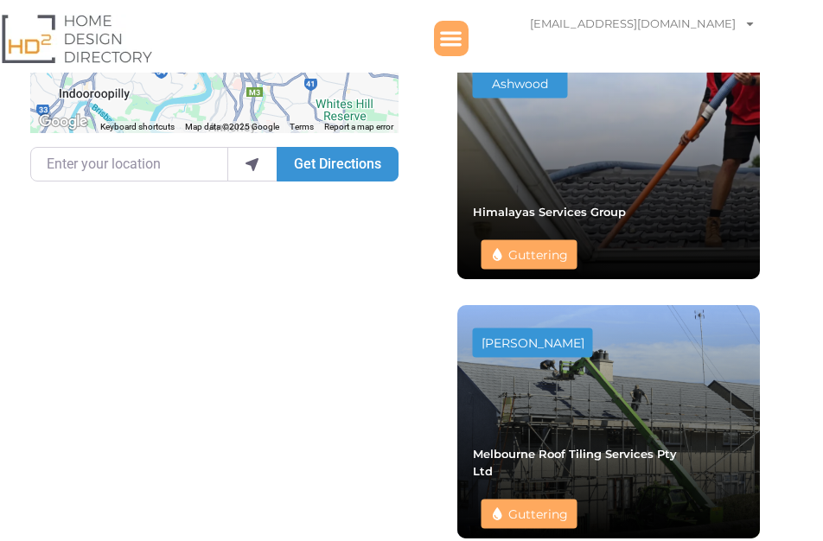
scroll to position [690, 0]
